Goal: Book appointment/travel/reservation

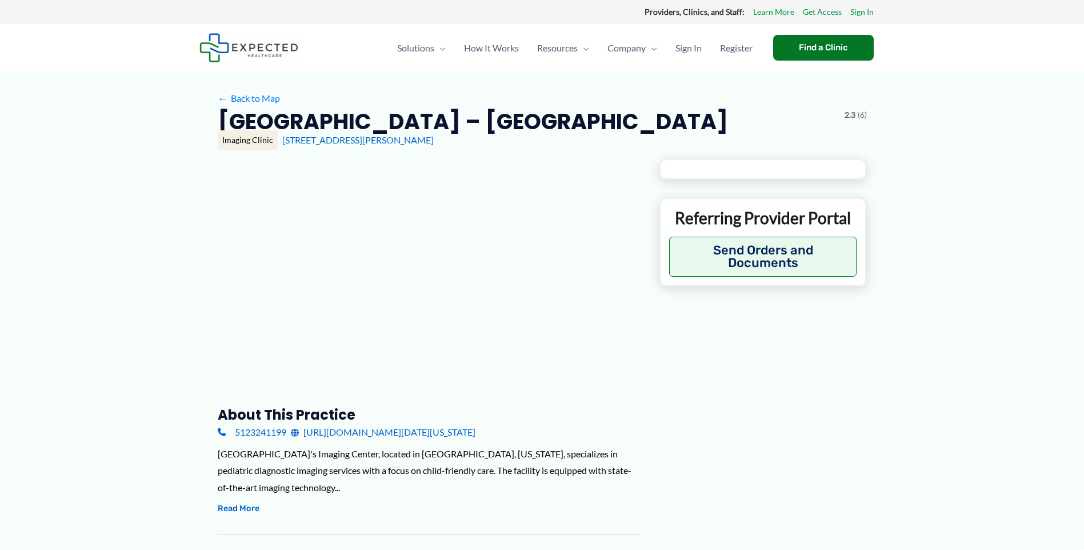
type input "**********"
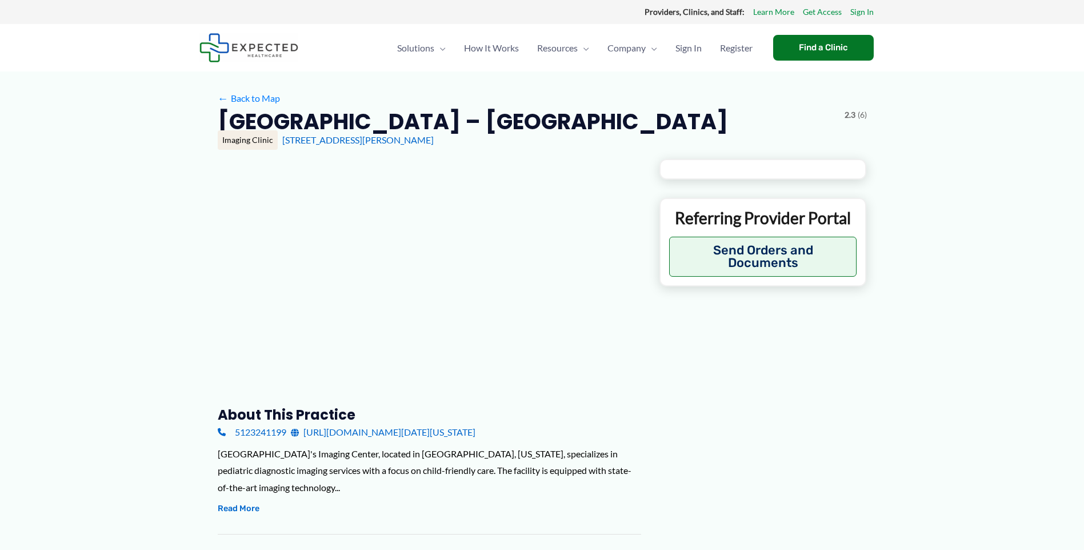
type input "**********"
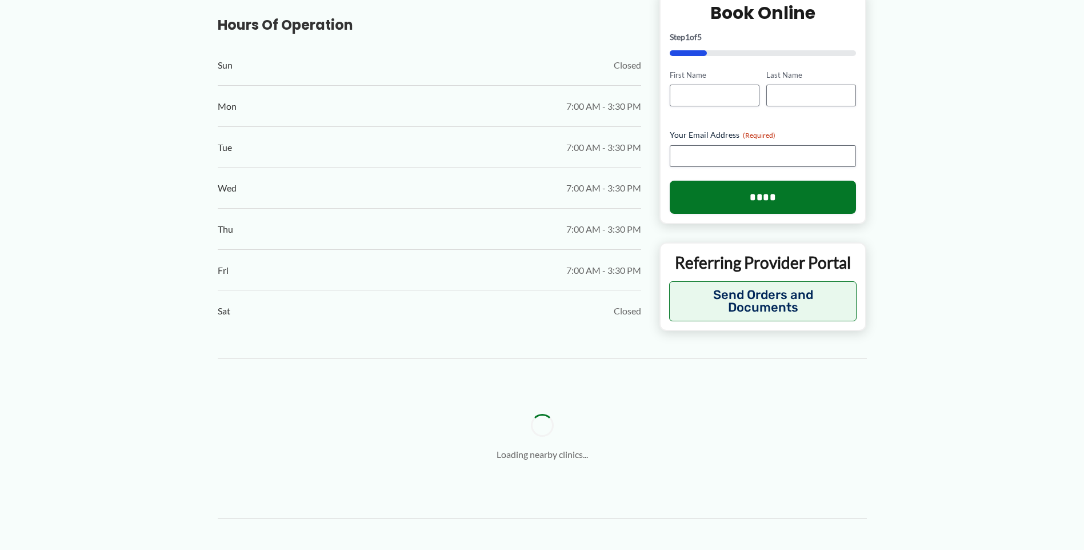
scroll to position [743, 0]
